Goal: Navigation & Orientation: Understand site structure

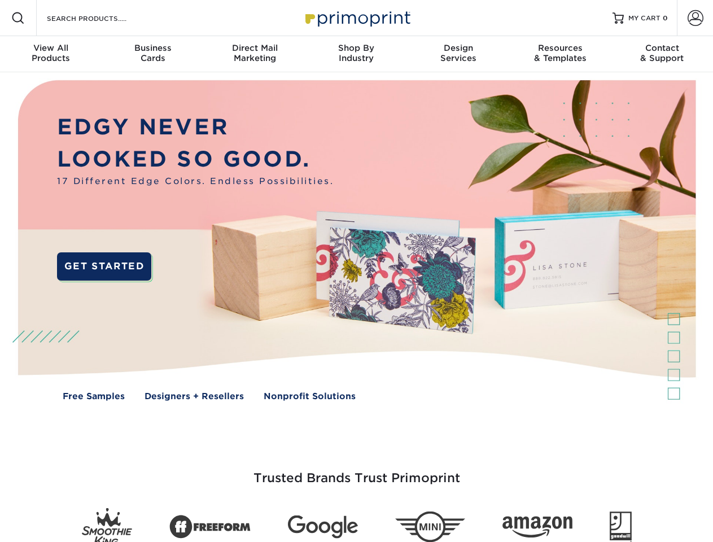
click at [356, 271] on img at bounding box center [355, 248] width 705 height 353
click at [18, 18] on span at bounding box center [18, 18] width 14 height 14
click at [694, 18] on span at bounding box center [695, 18] width 16 height 16
click at [51, 54] on div "View All Products" at bounding box center [51, 53] width 102 height 20
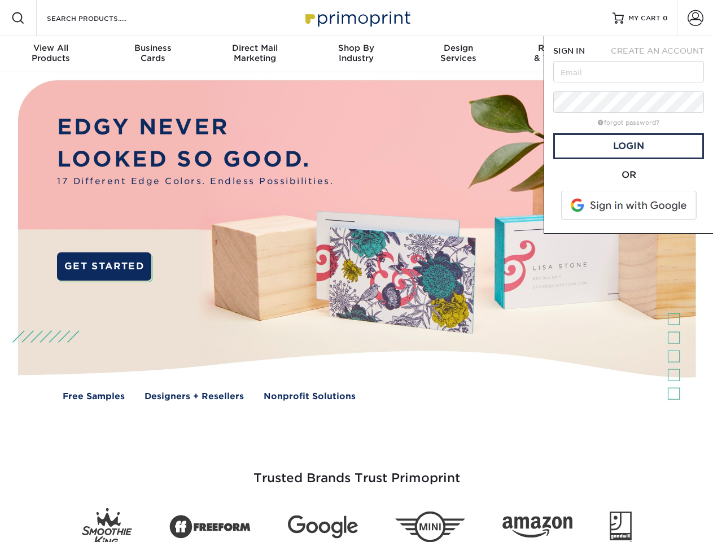
click at [152, 54] on div "Business Cards" at bounding box center [153, 53] width 102 height 20
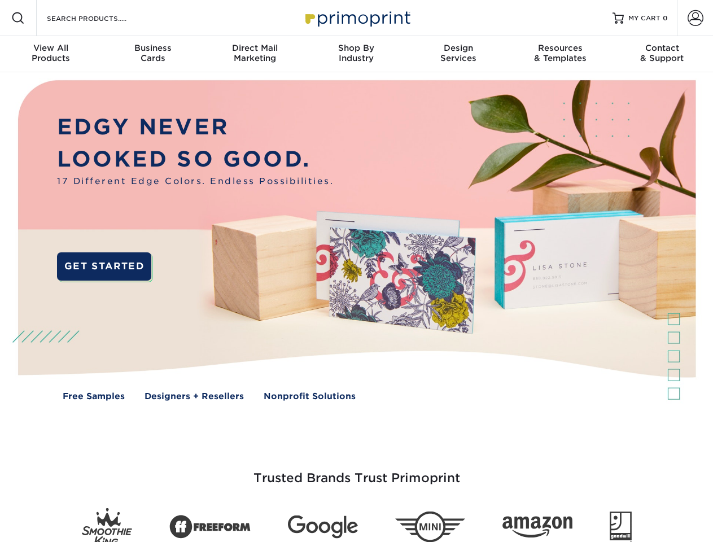
click at [254, 54] on div "Direct Mail Marketing" at bounding box center [255, 53] width 102 height 20
click at [356, 54] on div "Shop By Industry" at bounding box center [356, 53] width 102 height 20
click at [458, 54] on div "Design Services" at bounding box center [458, 53] width 102 height 20
click at [560, 54] on div "Resources & Templates" at bounding box center [560, 53] width 102 height 20
click at [662, 54] on div "Contact & Support" at bounding box center [662, 53] width 102 height 20
